Goal: Transaction & Acquisition: Book appointment/travel/reservation

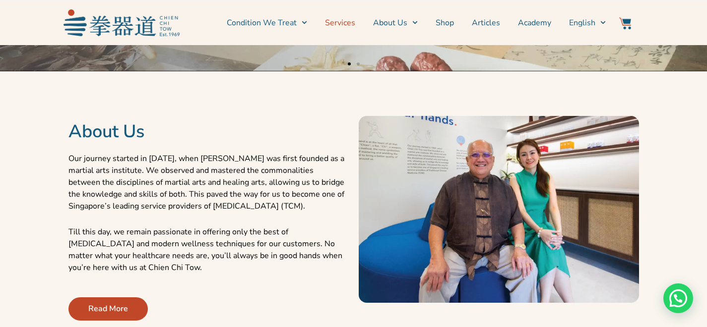
scroll to position [321, 0]
click at [329, 27] on link "Services" at bounding box center [340, 22] width 30 height 25
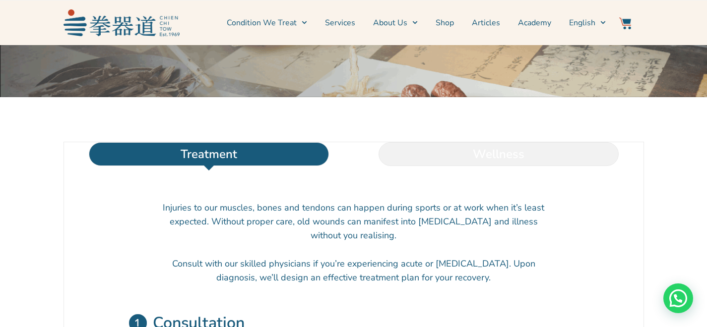
click at [444, 166] on li "Wellness" at bounding box center [499, 154] width 290 height 24
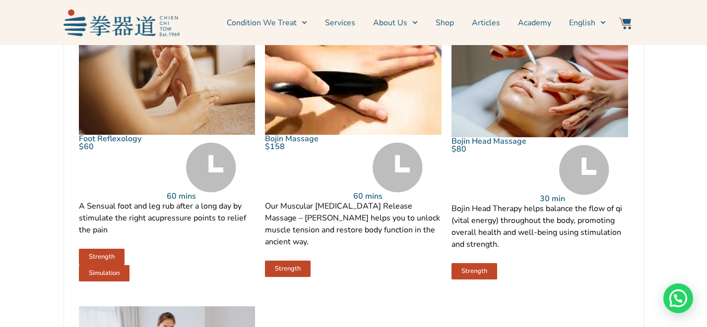
scroll to position [802, 0]
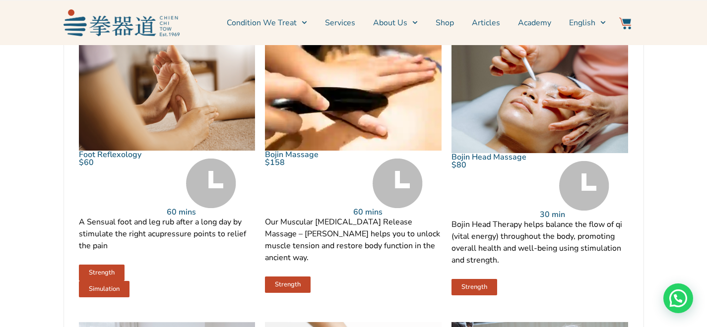
click at [376, 127] on img at bounding box center [353, 92] width 177 height 118
click at [496, 118] on img at bounding box center [540, 93] width 177 height 120
